Goal: Task Accomplishment & Management: Use online tool/utility

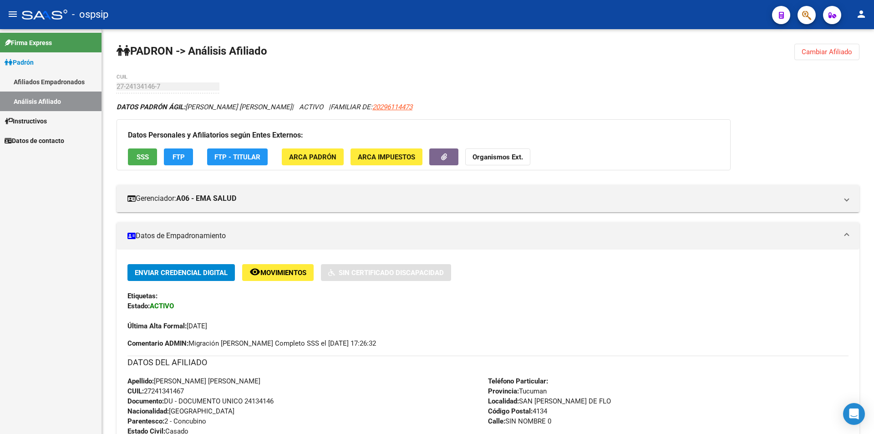
scroll to position [203, 0]
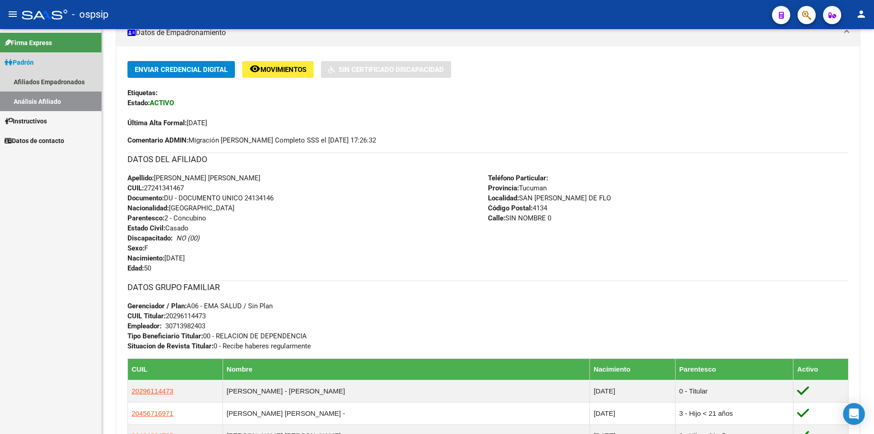
click at [62, 93] on link "Análisis Afiliado" at bounding box center [51, 102] width 102 height 20
click at [62, 88] on link "Afiliados Empadronados" at bounding box center [51, 82] width 102 height 20
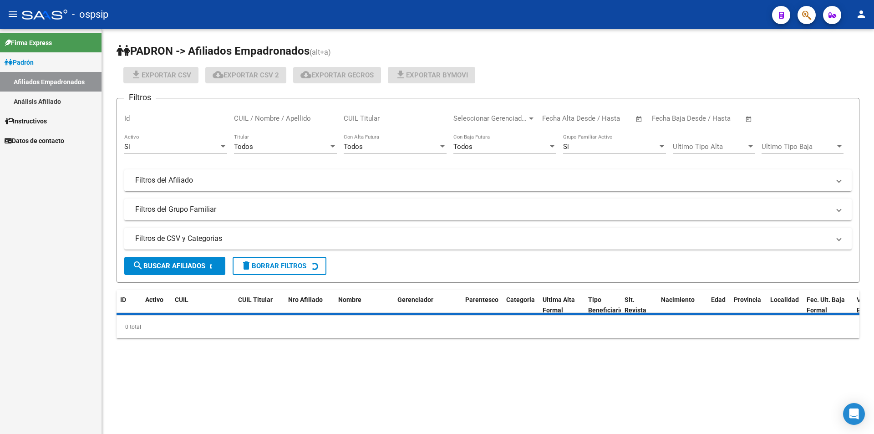
click at [63, 102] on link "Análisis Afiliado" at bounding box center [51, 102] width 102 height 20
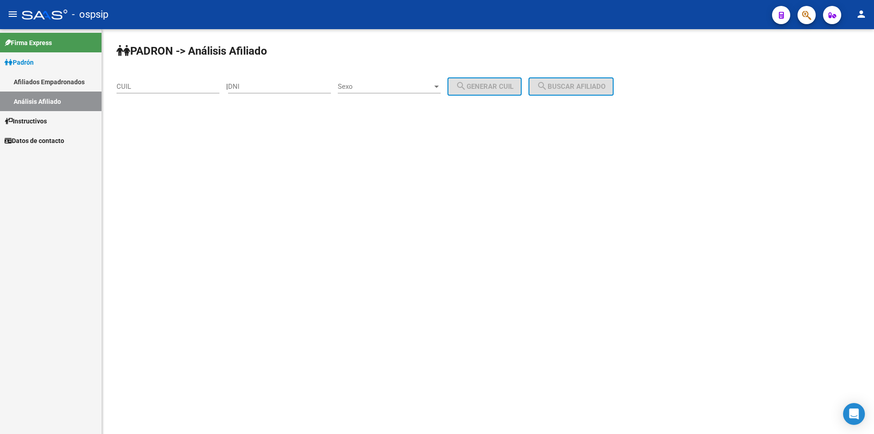
click at [226, 86] on div "CUIL" at bounding box center [172, 86] width 110 height 8
click at [244, 85] on input "DNI" at bounding box center [279, 86] width 103 height 8
paste input "37268884"
type input "37268884"
click at [421, 92] on div "Sexo Sexo" at bounding box center [389, 84] width 103 height 20
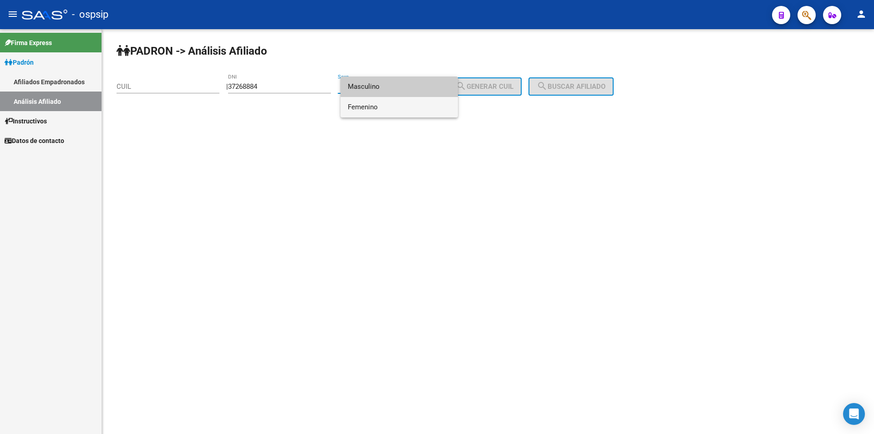
click at [413, 108] on span "Femenino" at bounding box center [399, 107] width 103 height 20
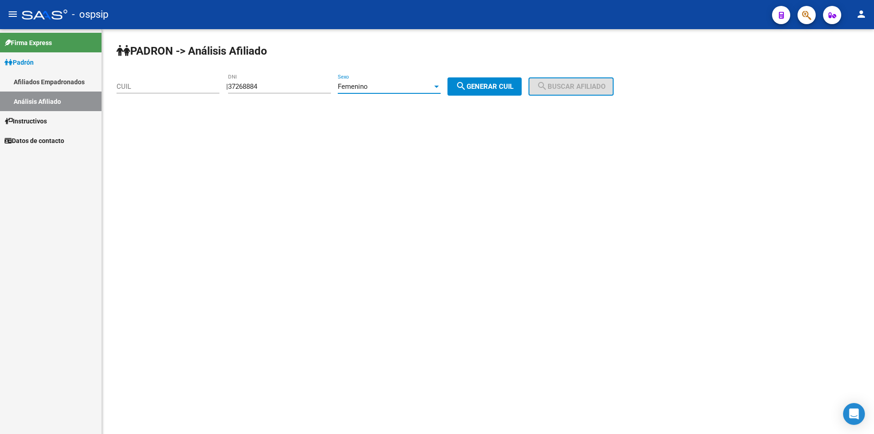
click at [491, 92] on button "search Generar CUIL" at bounding box center [485, 86] width 74 height 18
type input "27-37268884-5"
click at [547, 91] on button "search Buscar afiliado" at bounding box center [571, 86] width 85 height 18
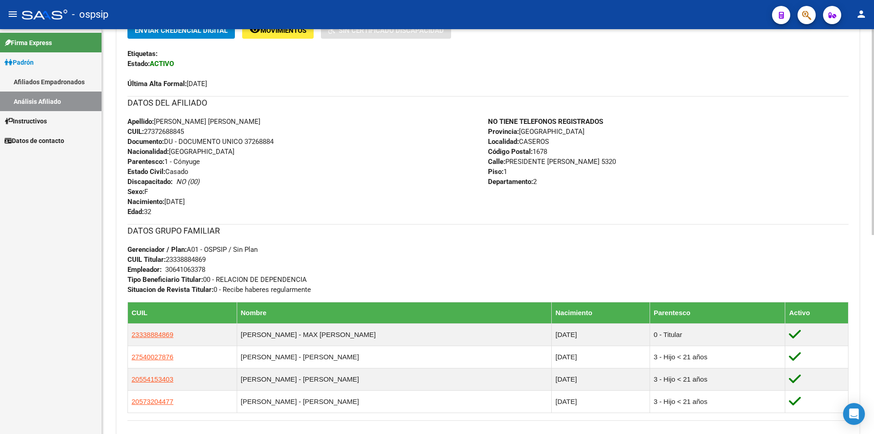
scroll to position [228, 0]
